Goal: Task Accomplishment & Management: Manage account settings

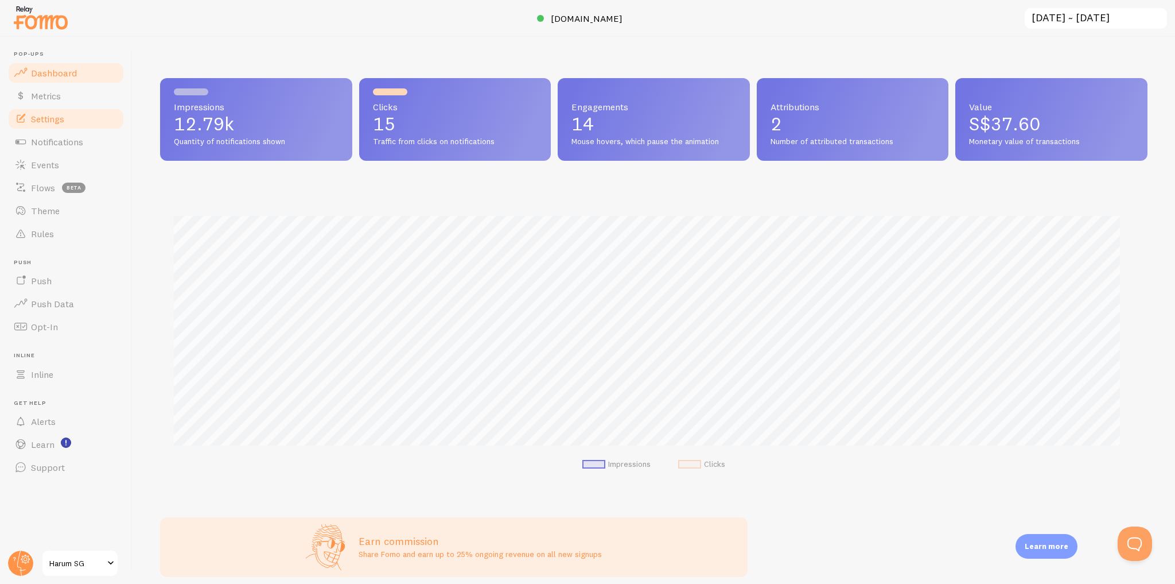
scroll to position [573660, 572981]
click at [91, 125] on link "Settings" at bounding box center [66, 118] width 118 height 23
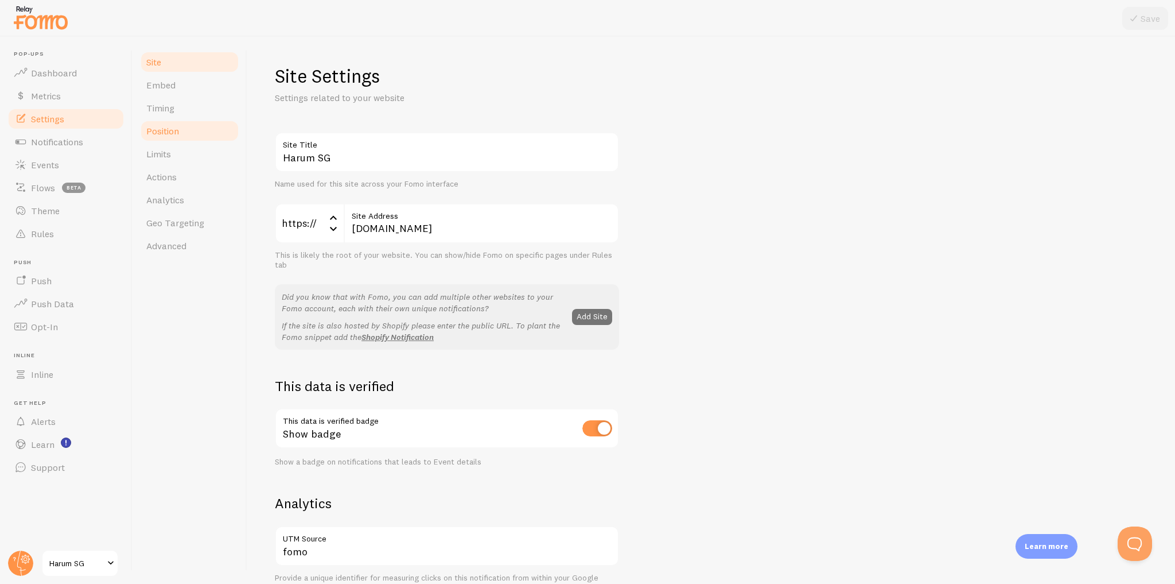
click at [193, 129] on link "Position" at bounding box center [189, 130] width 100 height 23
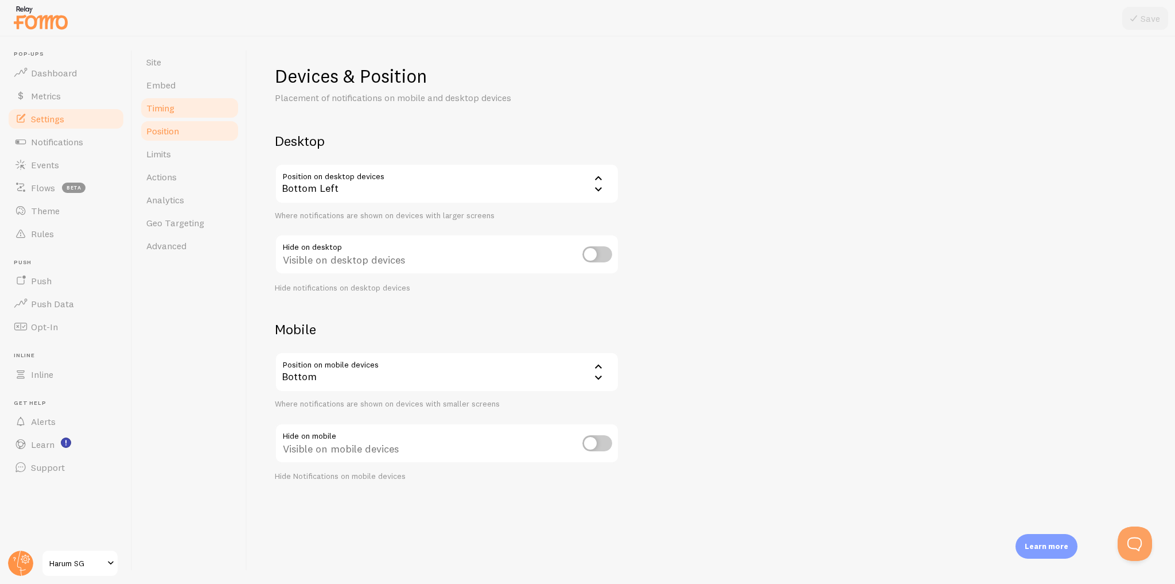
click at [195, 104] on link "Timing" at bounding box center [189, 107] width 100 height 23
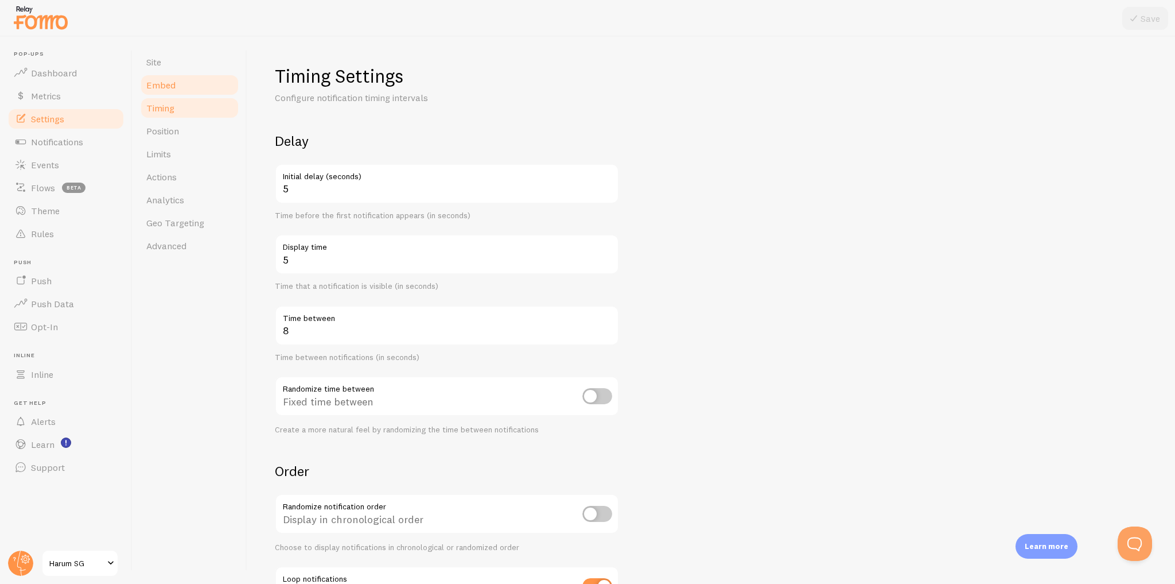
click at [194, 79] on link "Embed" at bounding box center [189, 84] width 100 height 23
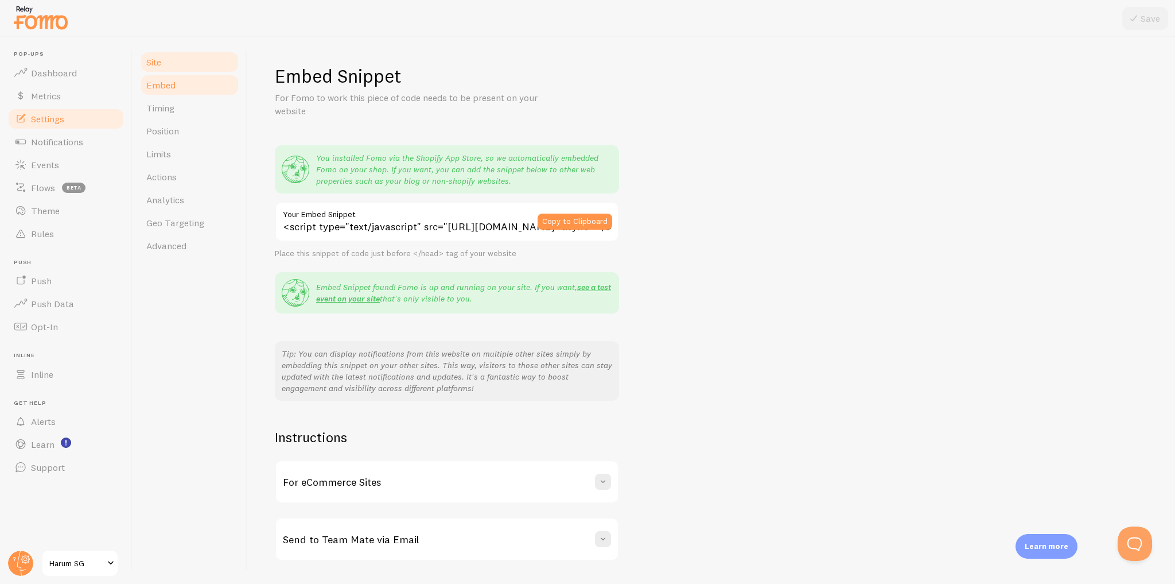
click at [192, 63] on link "Site" at bounding box center [189, 62] width 100 height 23
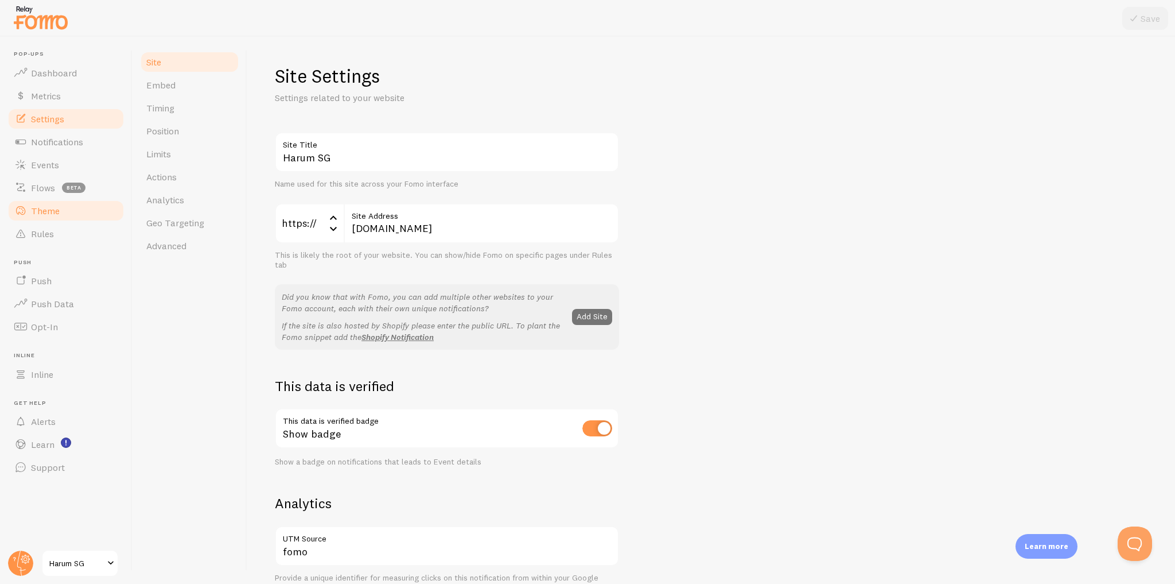
click at [86, 212] on link "Theme" at bounding box center [66, 210] width 118 height 23
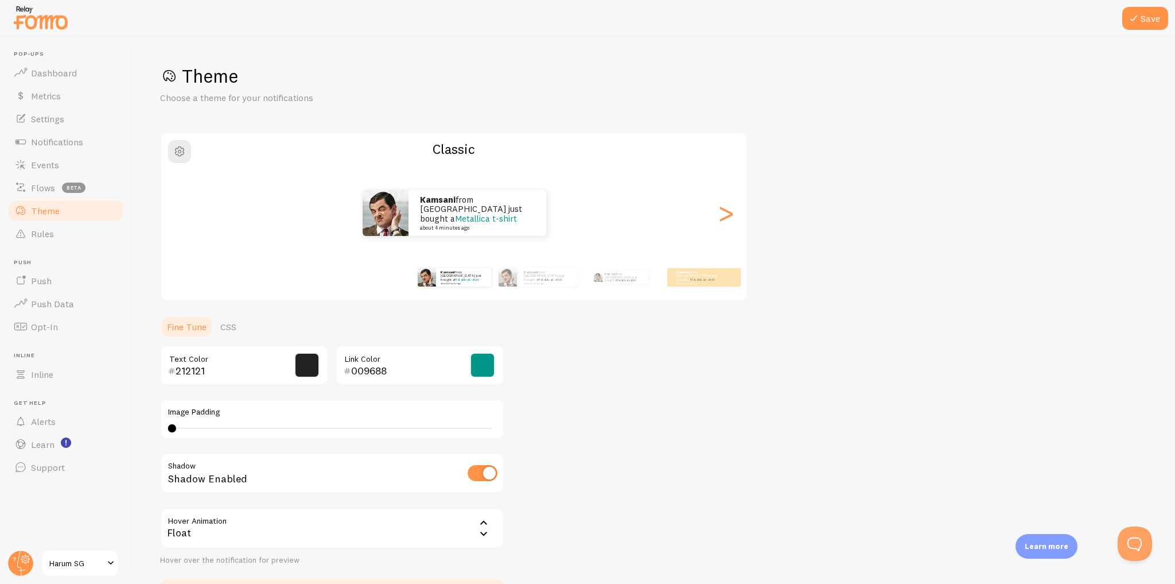
click at [476, 371] on span at bounding box center [482, 364] width 25 height 25
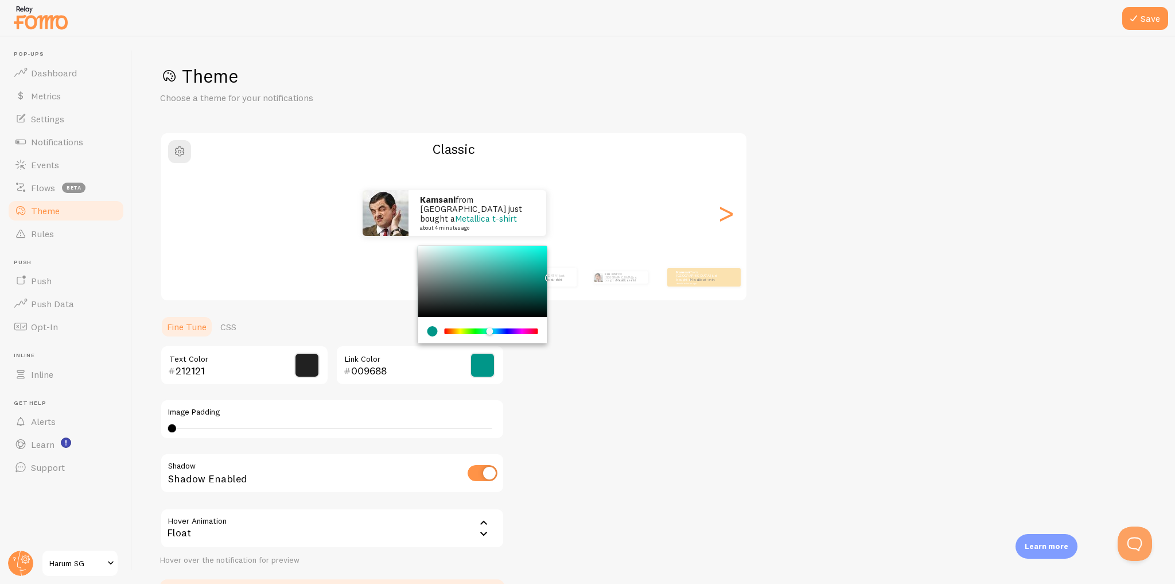
drag, startPoint x: 619, startPoint y: 363, endPoint x: 605, endPoint y: 367, distance: 14.3
click at [619, 363] on div "Theme Choose a theme for your notifications Classic Kamsani from [GEOGRAPHIC_DA…" at bounding box center [654, 336] width 988 height 545
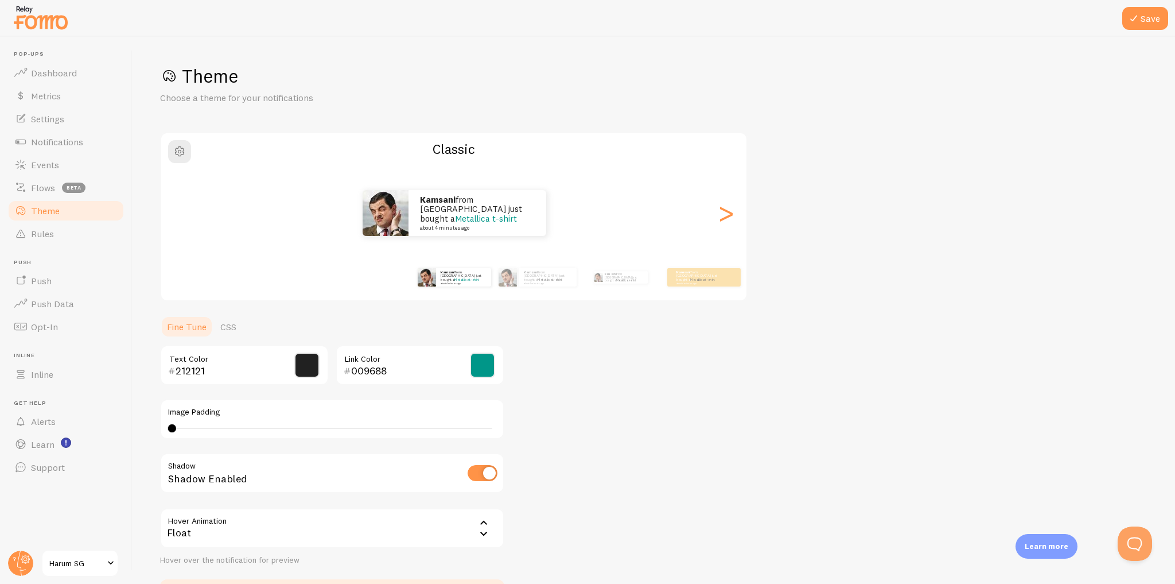
click at [444, 370] on input "009688" at bounding box center [403, 371] width 105 height 14
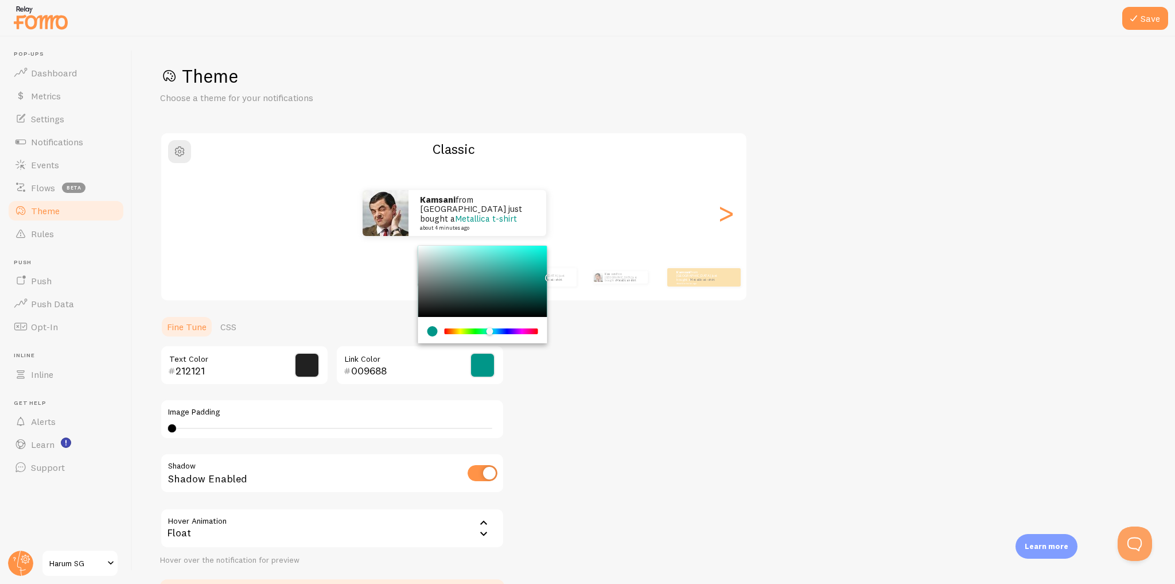
click at [397, 369] on input "009688" at bounding box center [403, 371] width 105 height 14
click at [397, 370] on input "009688" at bounding box center [403, 371] width 105 height 14
click at [397, 369] on input "009688" at bounding box center [403, 371] width 105 height 14
click at [370, 366] on input "009688" at bounding box center [403, 371] width 105 height 14
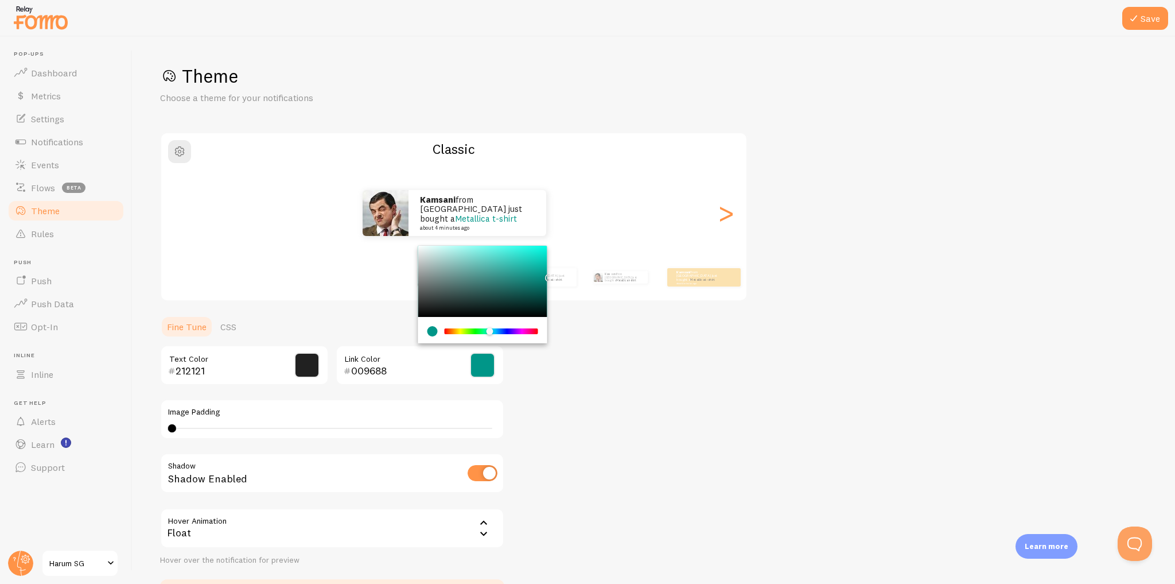
click at [370, 366] on input "009688" at bounding box center [403, 371] width 105 height 14
paste input "C19A3F"
type input "C19A3F"
click at [585, 369] on div "Theme Choose a theme for your notifications Classic Kamsani from [GEOGRAPHIC_DA…" at bounding box center [654, 336] width 988 height 545
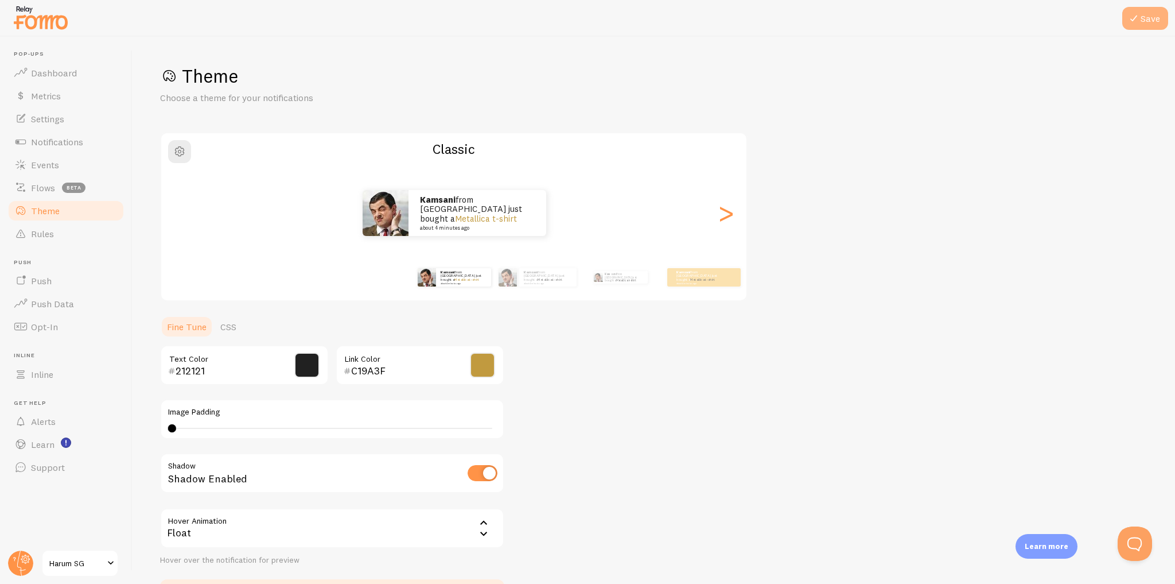
click at [1142, 19] on button "Save" at bounding box center [1146, 18] width 46 height 23
click at [1134, 541] on button "Open Beacon popover" at bounding box center [1133, 541] width 34 height 34
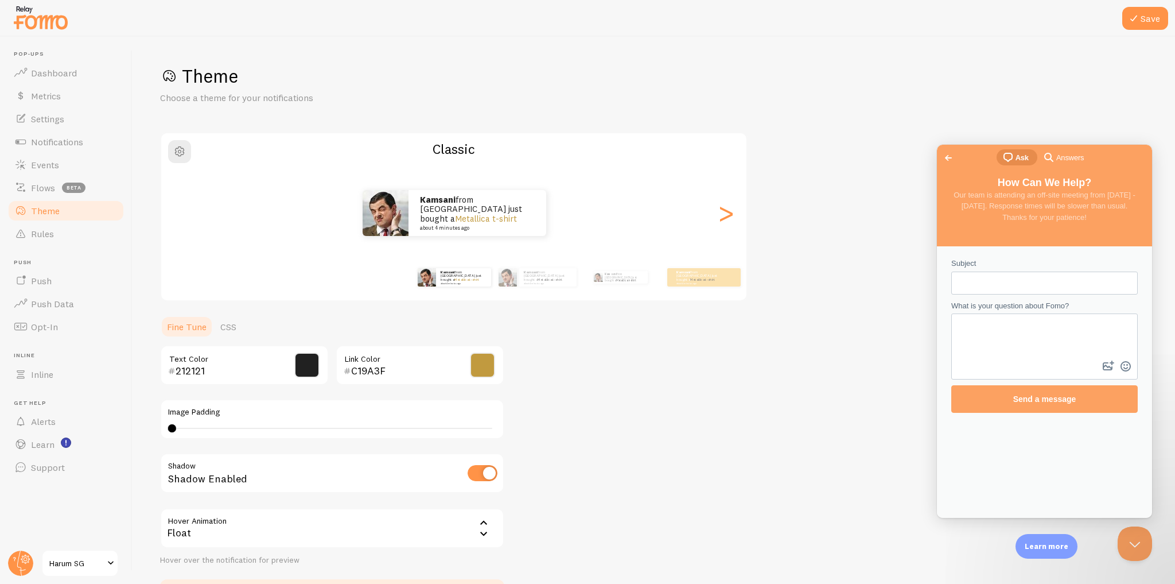
click at [950, 158] on span "Go back" at bounding box center [949, 158] width 14 height 14
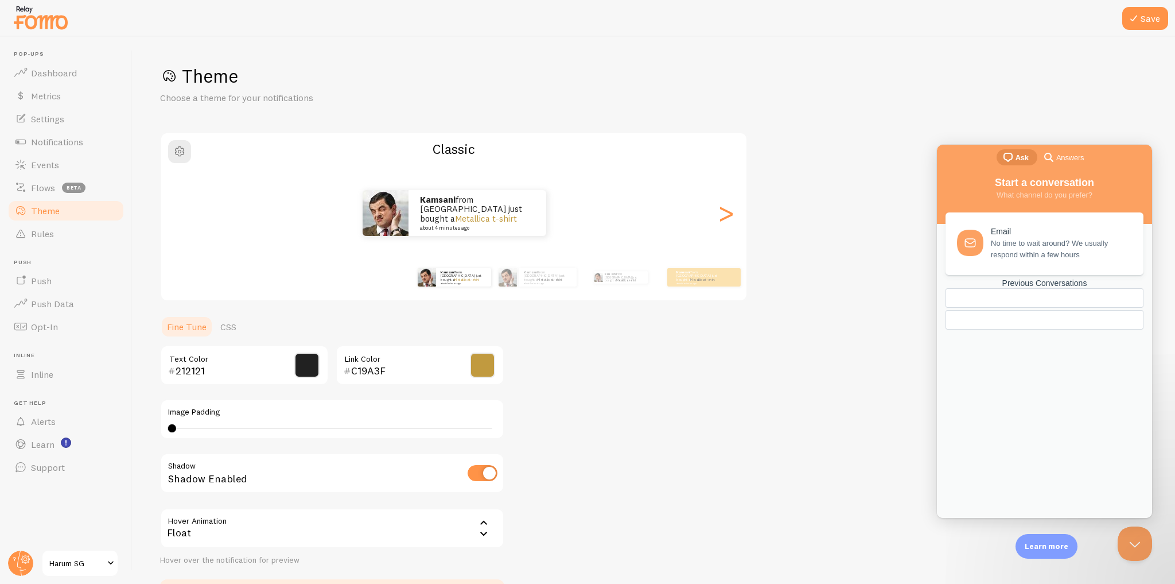
click at [1072, 288] on div "Previous Conversations" at bounding box center [1045, 283] width 198 height 10
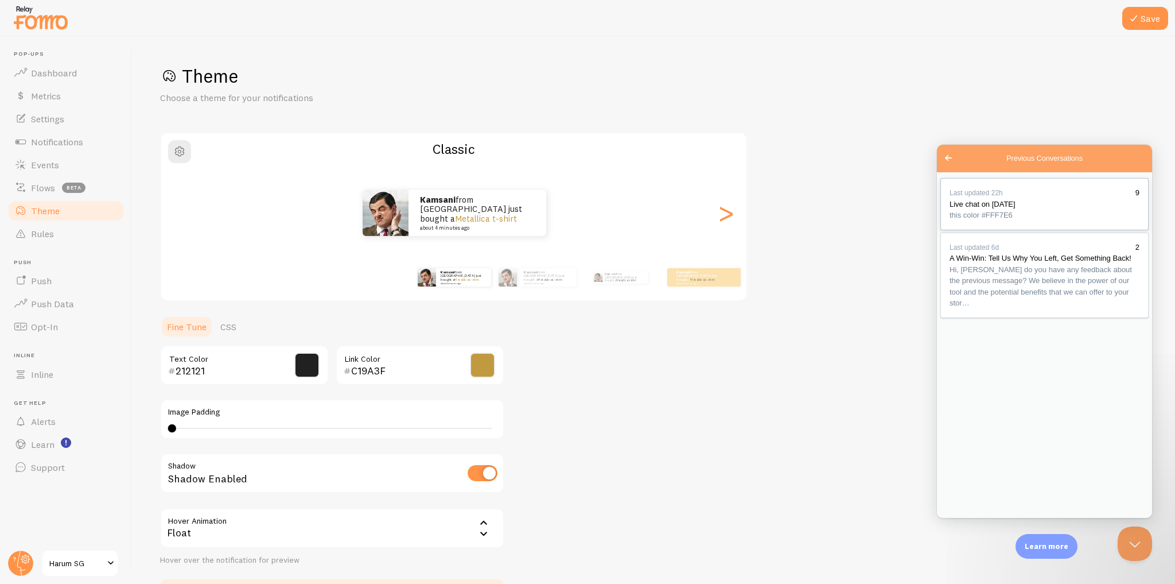
click at [1061, 221] on div "Previous Conversations" at bounding box center [1045, 221] width 190 height 0
type textarea "hello?"
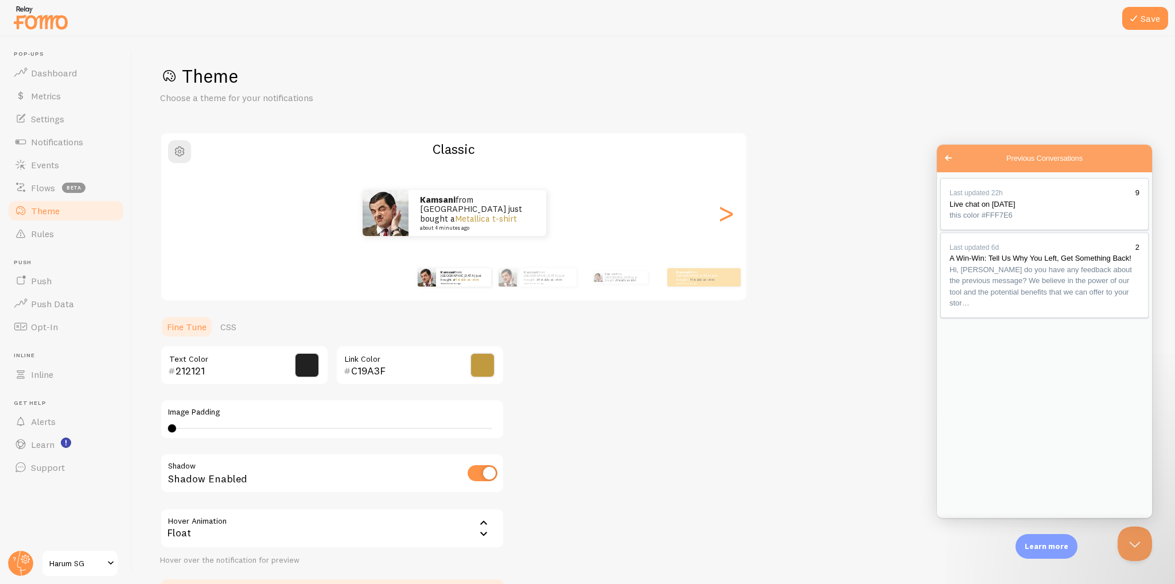
click at [863, 177] on div "Theme Choose a theme for your notifications Classic Kamsani from [GEOGRAPHIC_DA…" at bounding box center [654, 336] width 988 height 545
click at [961, 523] on button "Close" at bounding box center [950, 530] width 21 height 15
click at [950, 160] on span "Go back" at bounding box center [949, 158] width 14 height 14
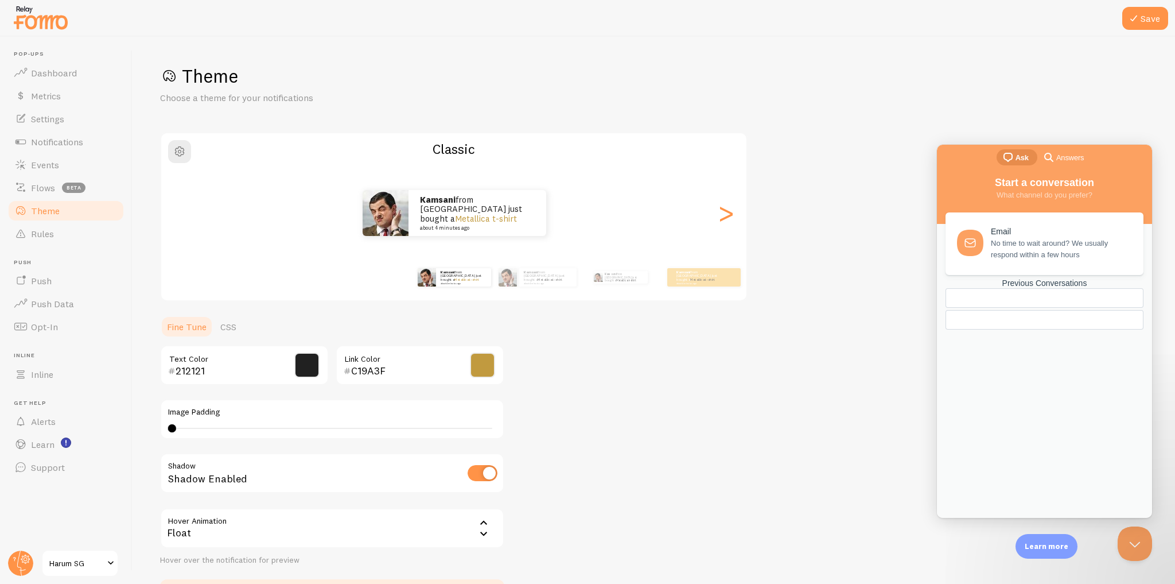
drag, startPoint x: 1038, startPoint y: 111, endPoint x: 66, endPoint y: 148, distance: 972.4
click at [1038, 111] on div "Theme Choose a theme for your notifications Classic Kamsani from [GEOGRAPHIC_DA…" at bounding box center [654, 336] width 988 height 545
click at [1129, 538] on button "Close Beacon popover" at bounding box center [1133, 541] width 34 height 34
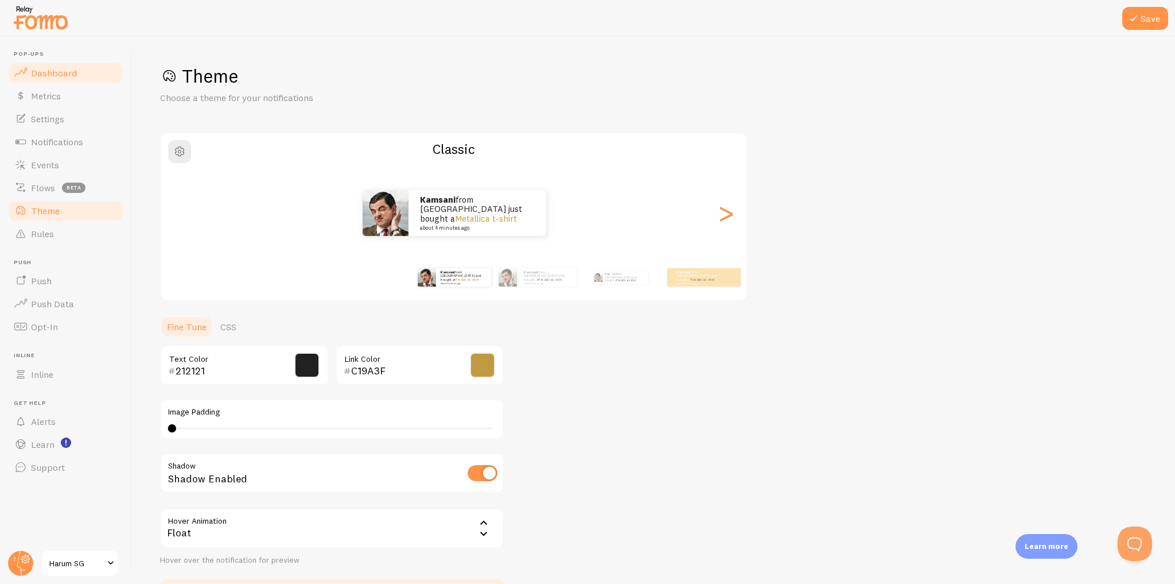
click at [110, 72] on link "Dashboard" at bounding box center [66, 72] width 118 height 23
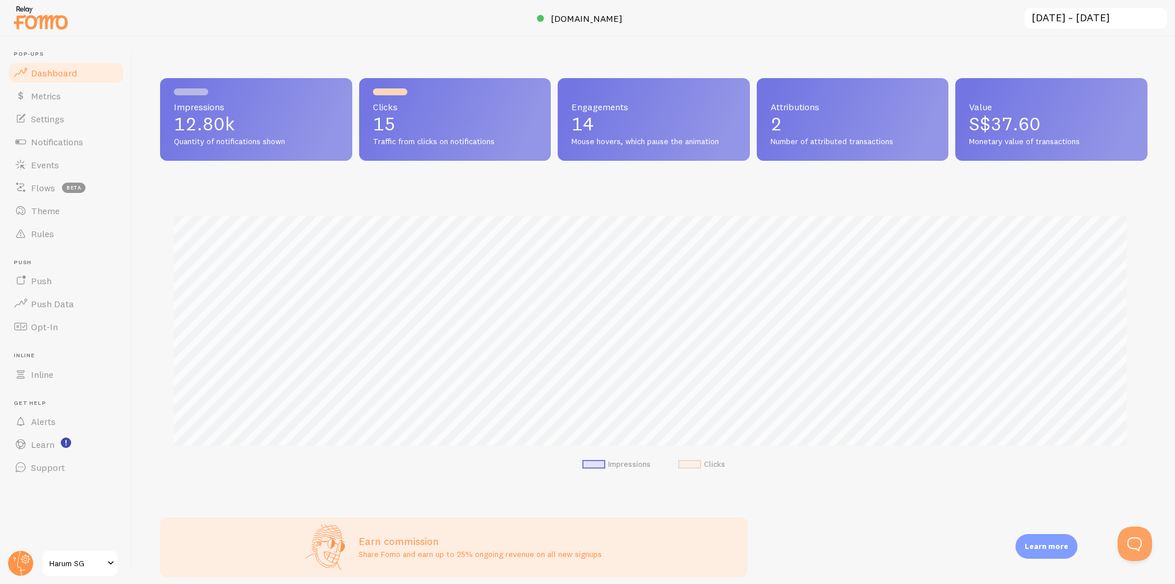
scroll to position [301, 980]
click at [98, 143] on link "Notifications" at bounding box center [66, 141] width 118 height 23
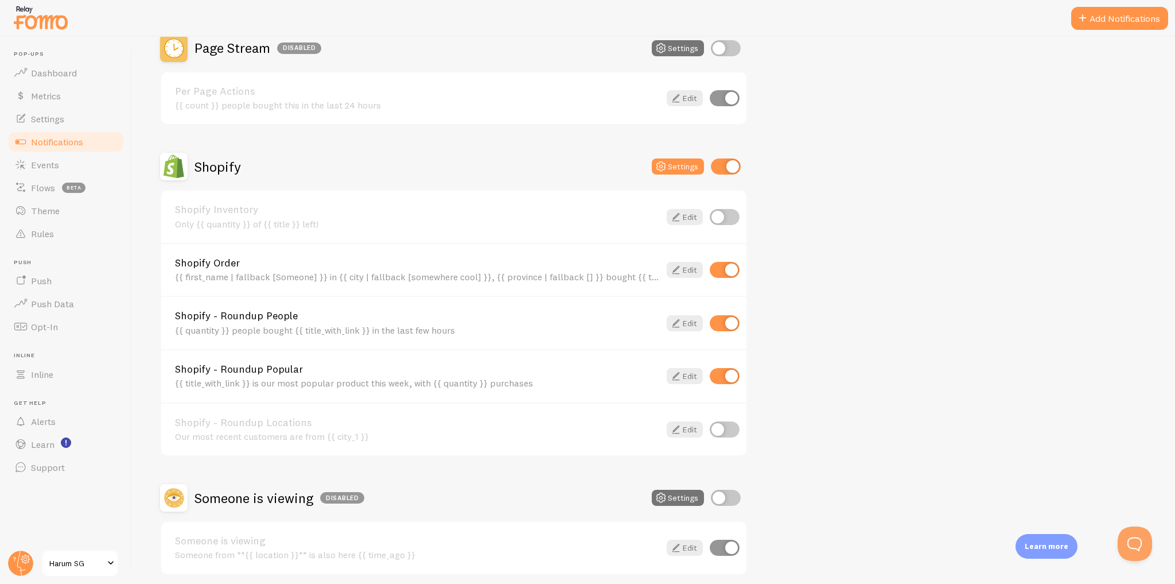
scroll to position [456, 0]
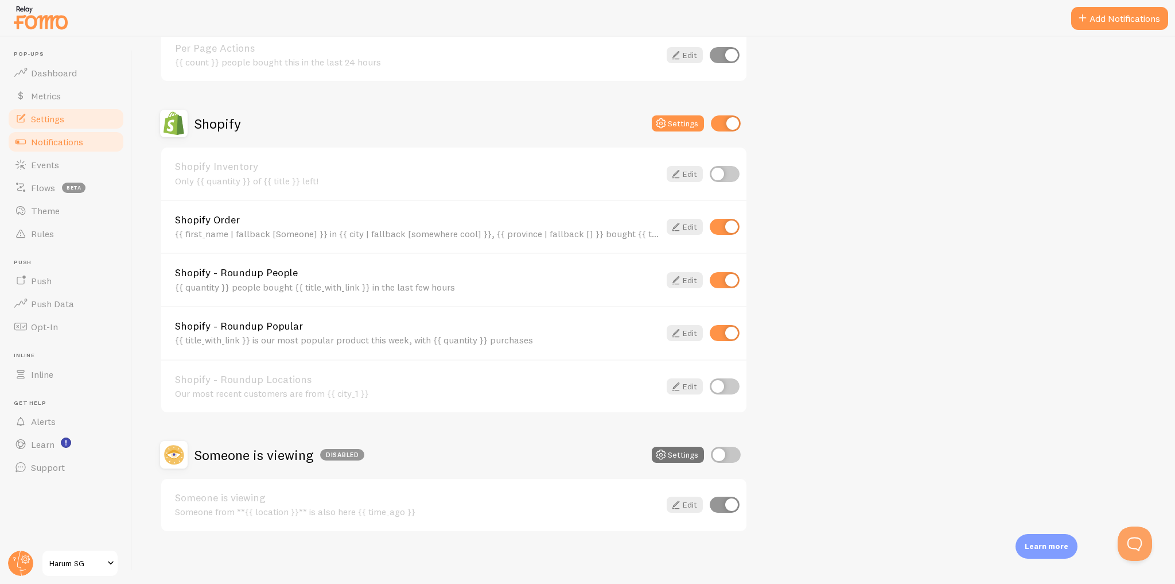
click at [86, 123] on link "Settings" at bounding box center [66, 118] width 118 height 23
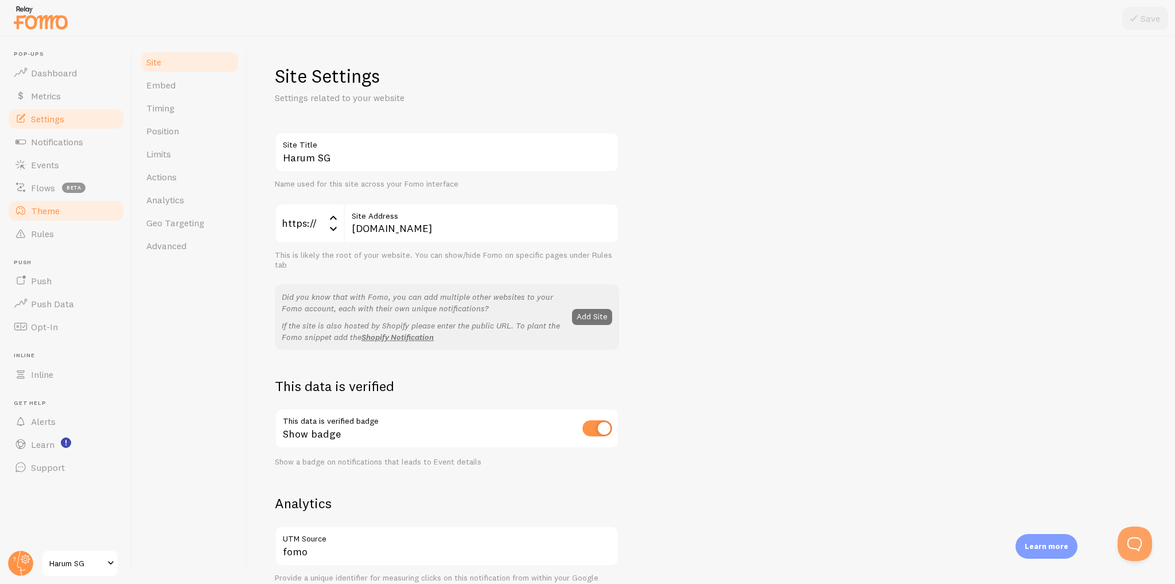
click at [79, 210] on link "Theme" at bounding box center [66, 210] width 118 height 23
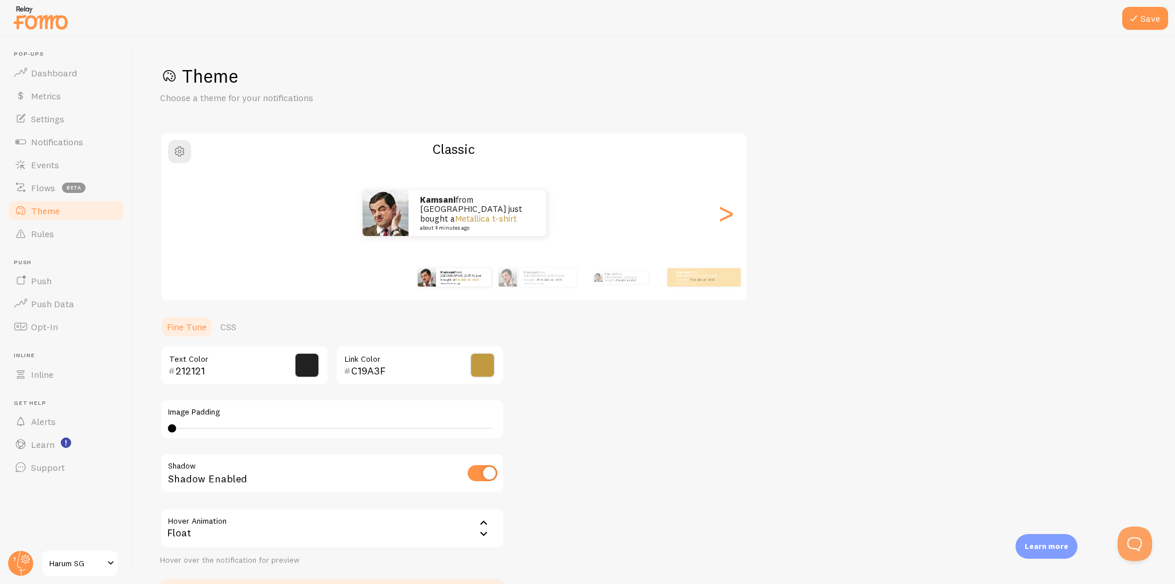
click at [388, 375] on input "C19A3F" at bounding box center [403, 371] width 105 height 14
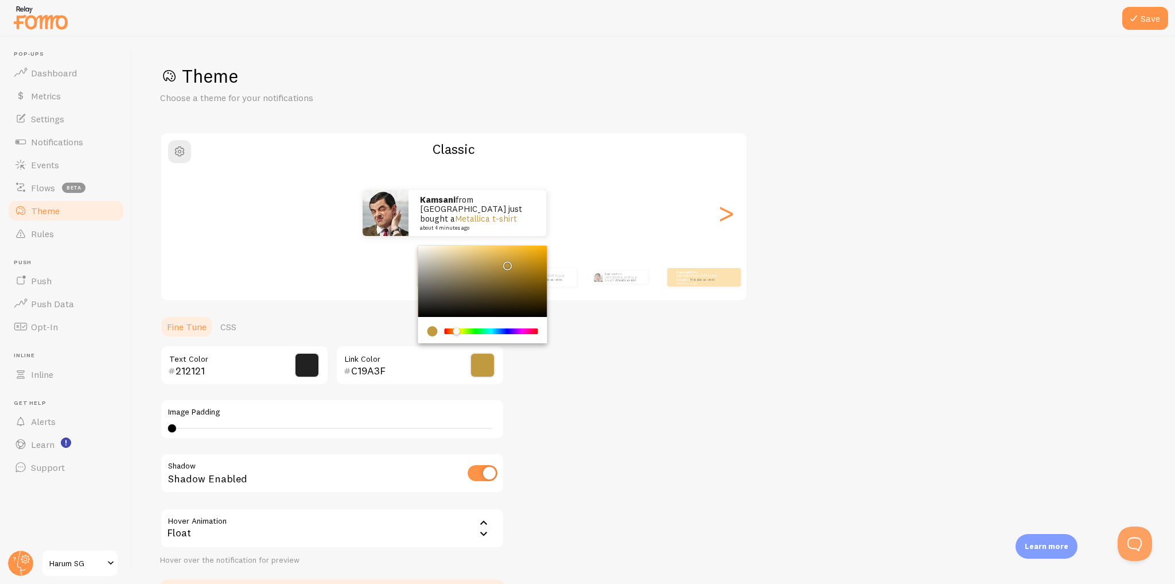
click at [388, 375] on input "C19A3F" at bounding box center [403, 371] width 105 height 14
paste input "00796B"
type input "00796B"
click at [593, 405] on div "Theme Choose a theme for your notifications Classic Kamsani from [GEOGRAPHIC_DA…" at bounding box center [654, 336] width 988 height 545
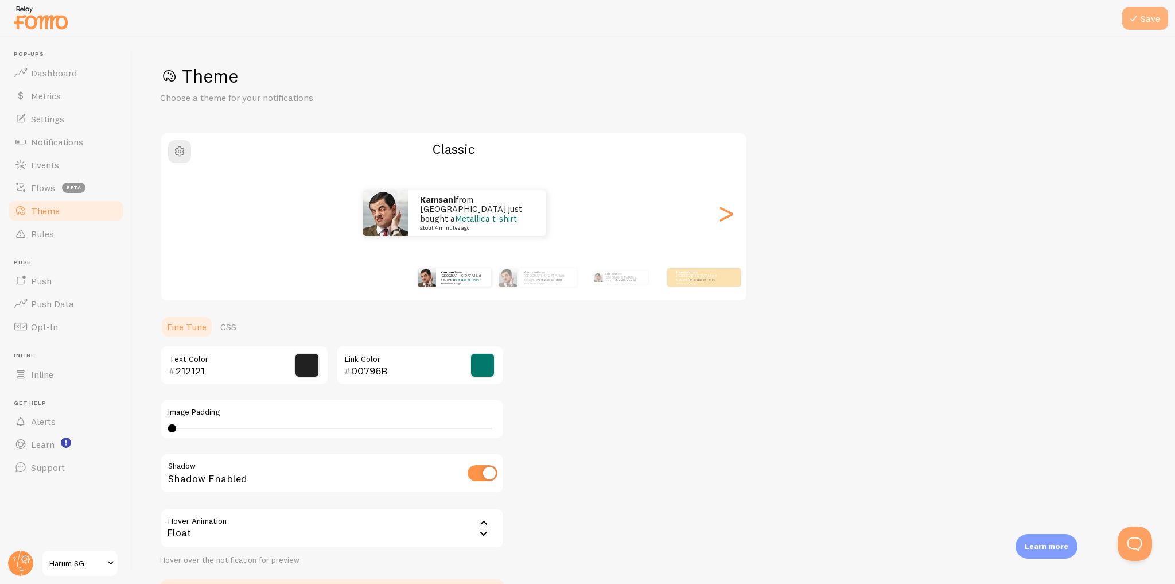
click at [1139, 7] on button "Save" at bounding box center [1146, 18] width 46 height 23
click at [90, 67] on link "Dashboard" at bounding box center [66, 72] width 118 height 23
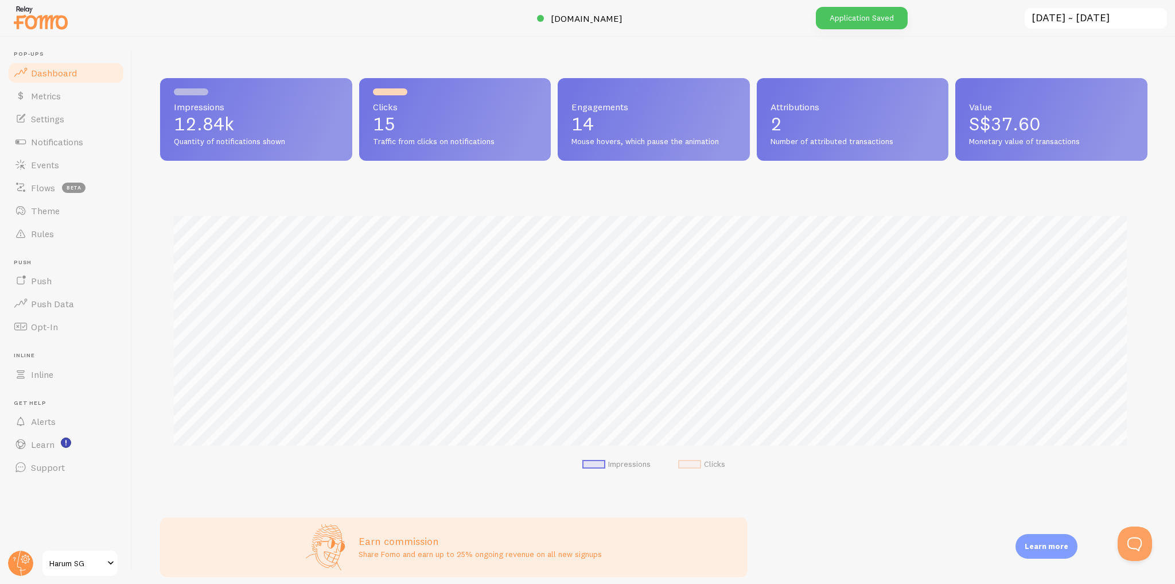
scroll to position [301, 980]
